Goal: Check status: Check status

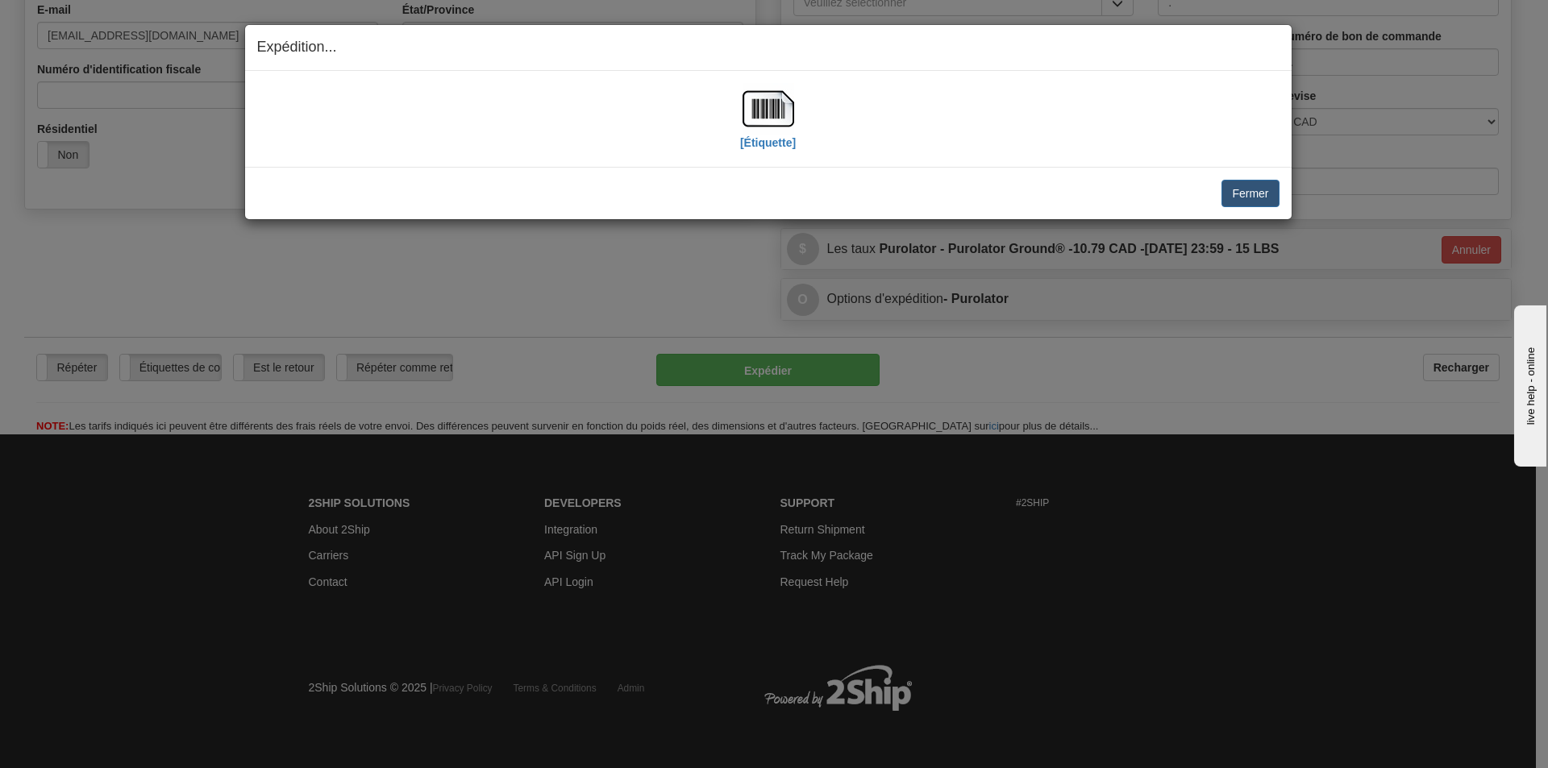
scroll to position [457, 0]
click at [1264, 190] on button "Fermer" at bounding box center [1250, 193] width 57 height 27
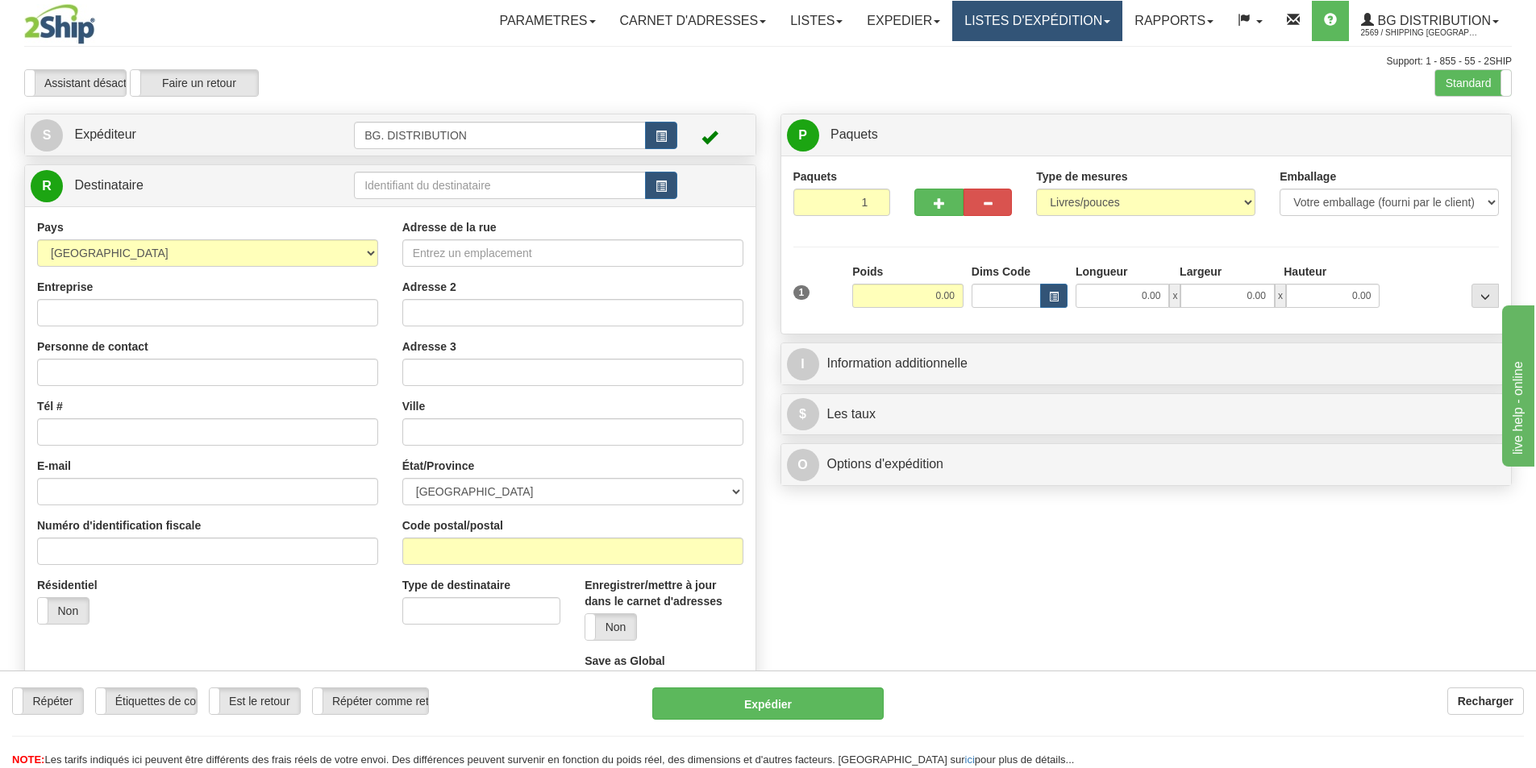
click at [1046, 16] on link "LISTES D'EXPÉDITION" at bounding box center [1037, 21] width 170 height 40
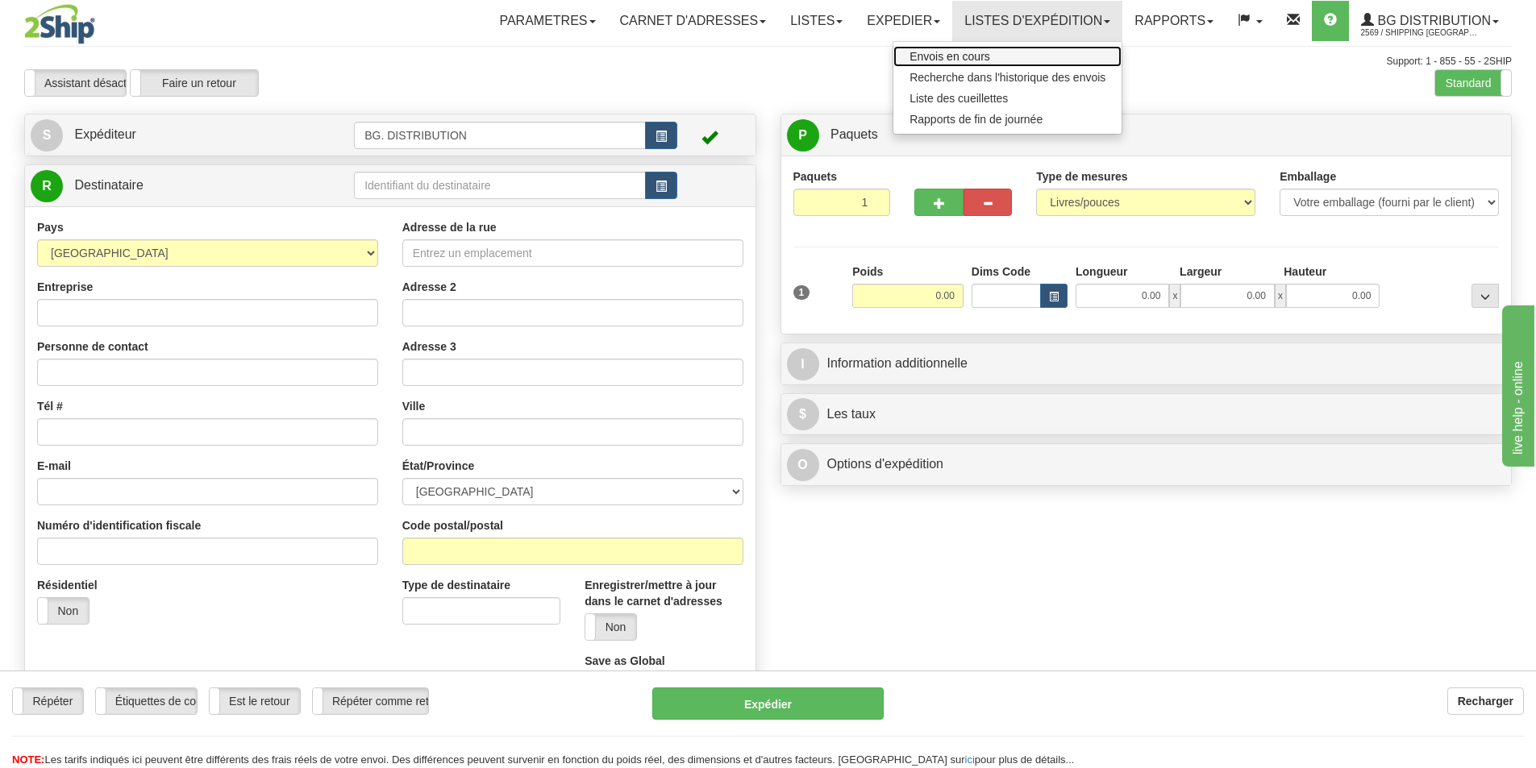
click at [969, 61] on span "Envois en cours" at bounding box center [950, 56] width 81 height 13
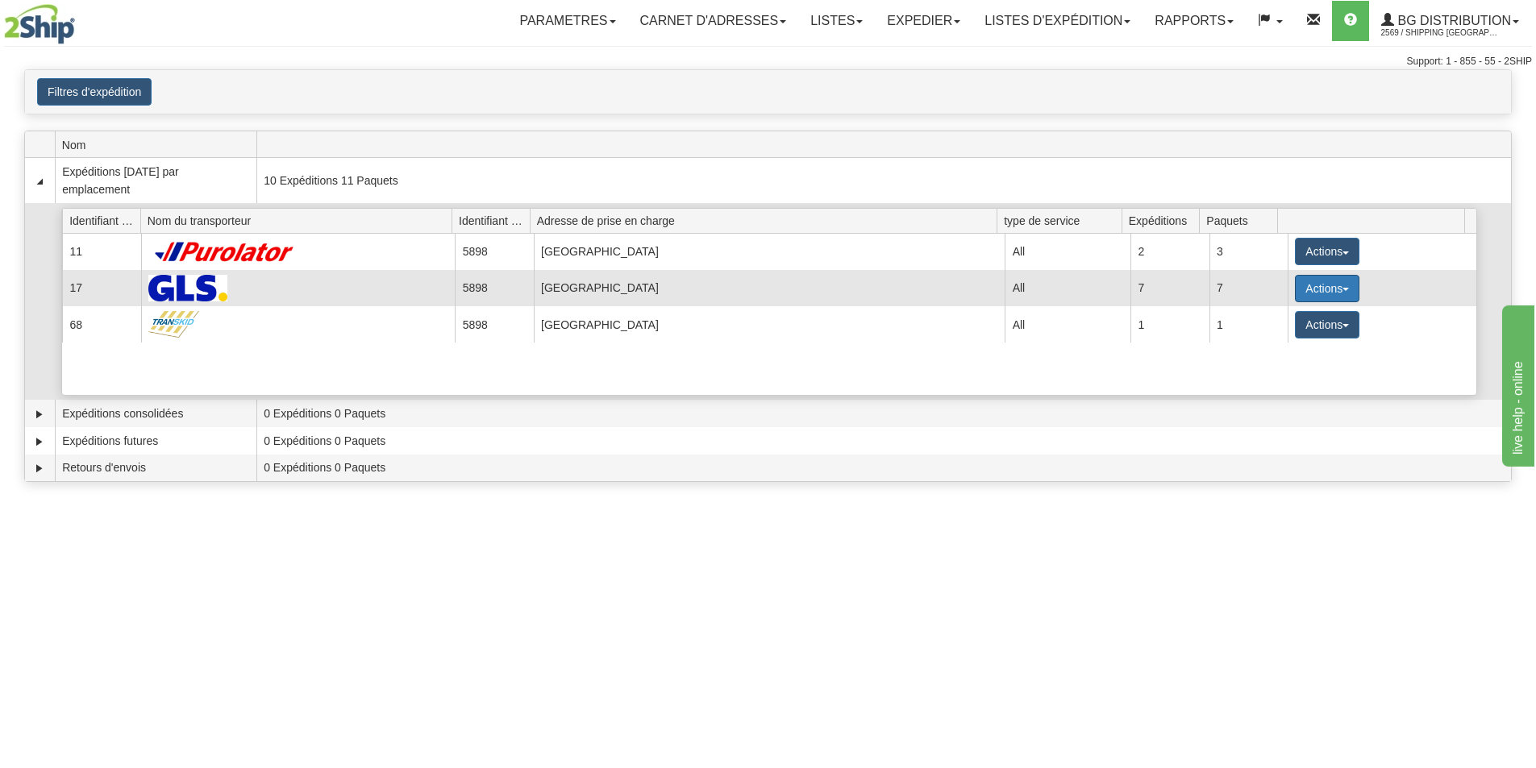
click at [1344, 287] on button "Actions" at bounding box center [1327, 288] width 65 height 27
click at [1268, 323] on span "Détails" at bounding box center [1268, 318] width 44 height 11
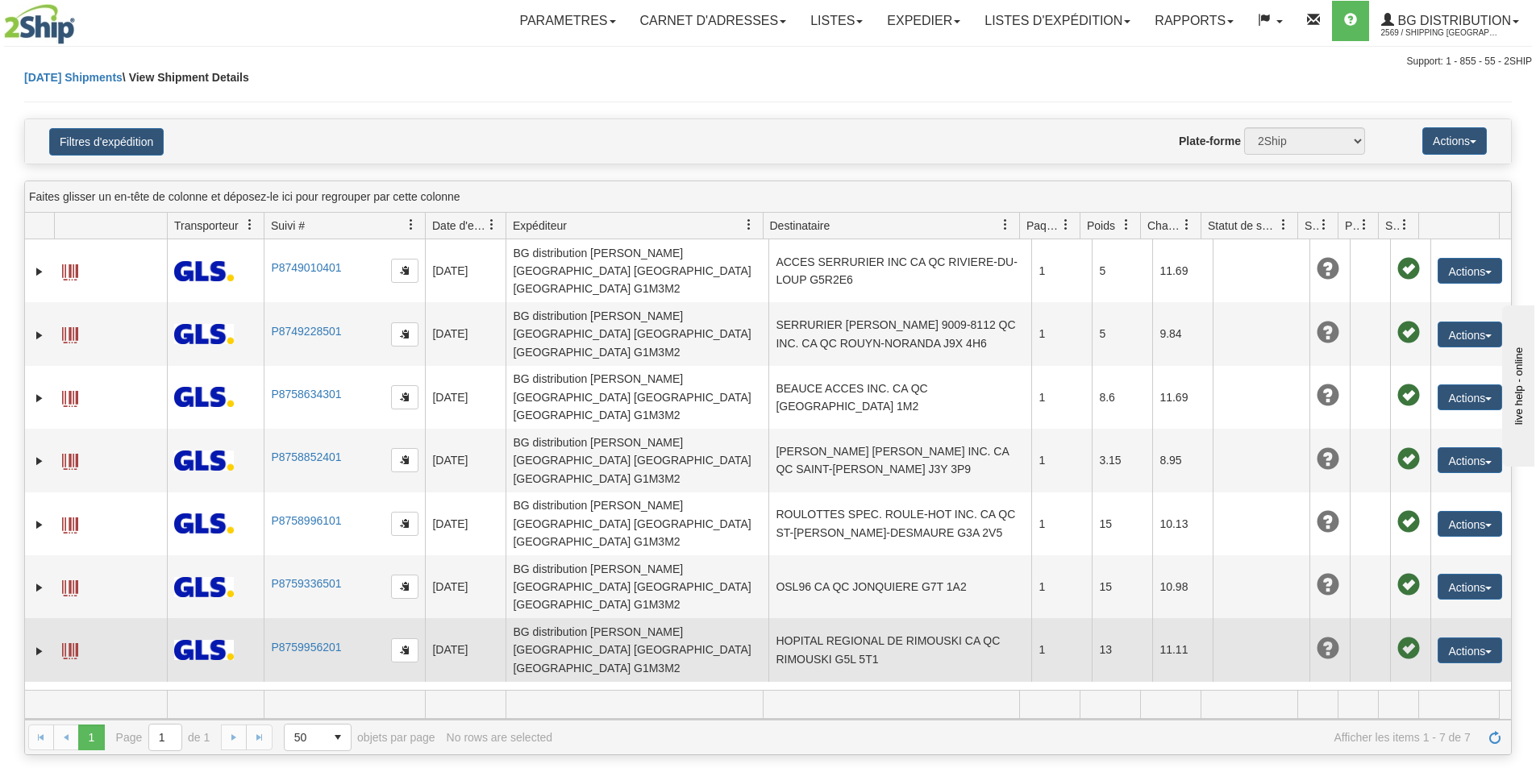
click at [64, 643] on span at bounding box center [70, 651] width 16 height 16
